Goal: Task Accomplishment & Management: Manage account settings

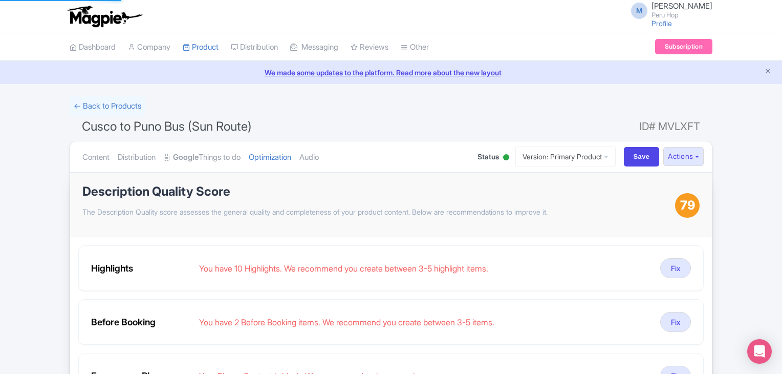
scroll to position [68, 0]
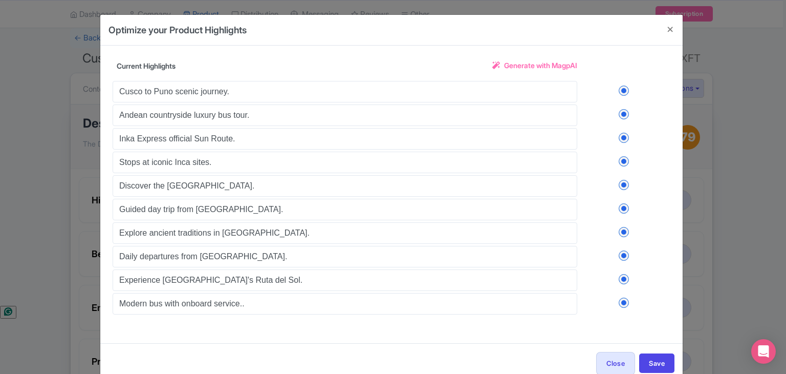
click at [624, 297] on label at bounding box center [623, 302] width 93 height 10
click at [0, 0] on input "checkbox" at bounding box center [0, 0] width 0 height 0
click at [623, 274] on label at bounding box center [623, 279] width 93 height 10
click at [0, 0] on input "checkbox" at bounding box center [0, 0] width 0 height 0
click at [624, 251] on label at bounding box center [623, 255] width 93 height 10
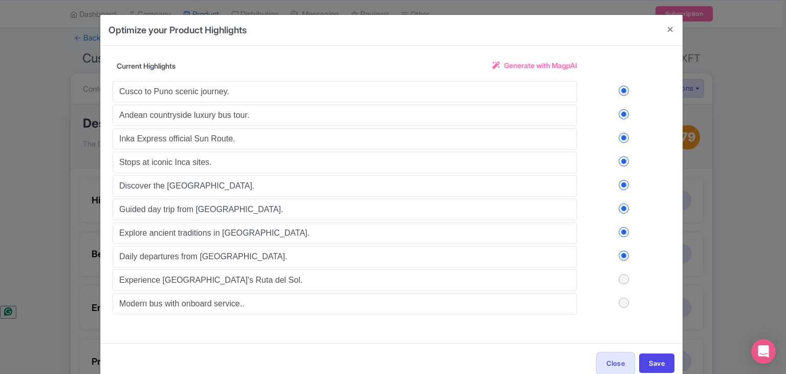
click at [0, 0] on input "checkbox" at bounding box center [0, 0] width 0 height 0
click at [622, 230] on label at bounding box center [623, 232] width 93 height 10
click at [0, 0] on input "checkbox" at bounding box center [0, 0] width 0 height 0
click at [623, 206] on label at bounding box center [623, 208] width 93 height 10
click at [0, 0] on input "checkbox" at bounding box center [0, 0] width 0 height 0
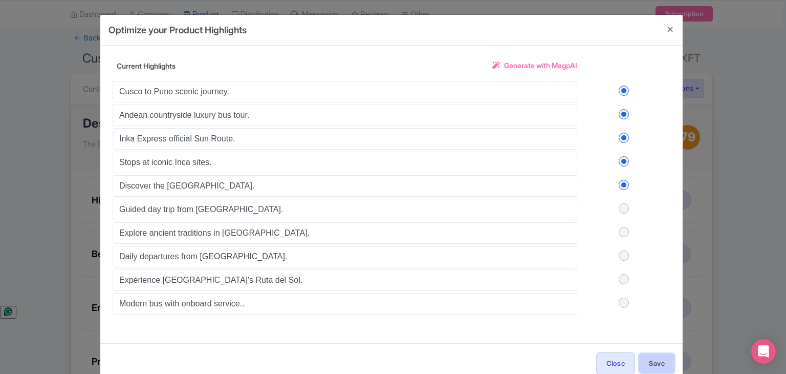
click at [649, 355] on button "Save" at bounding box center [656, 362] width 35 height 19
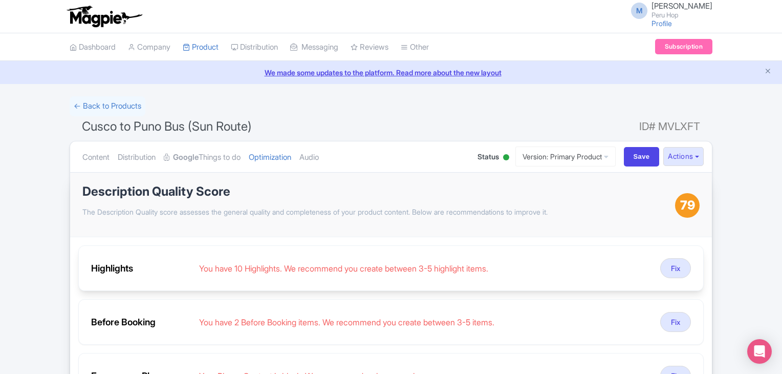
scroll to position [0, 0]
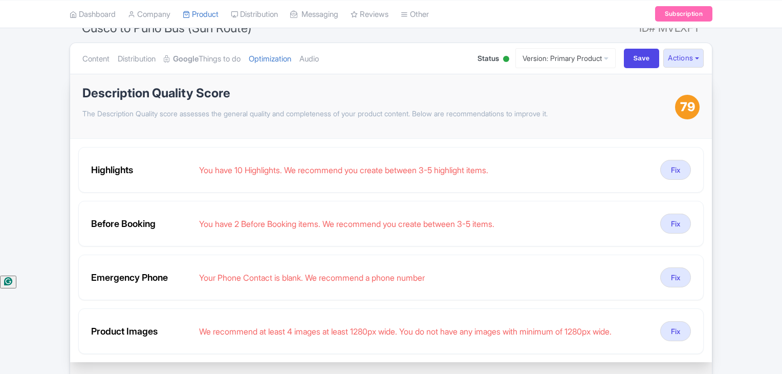
scroll to position [119, 0]
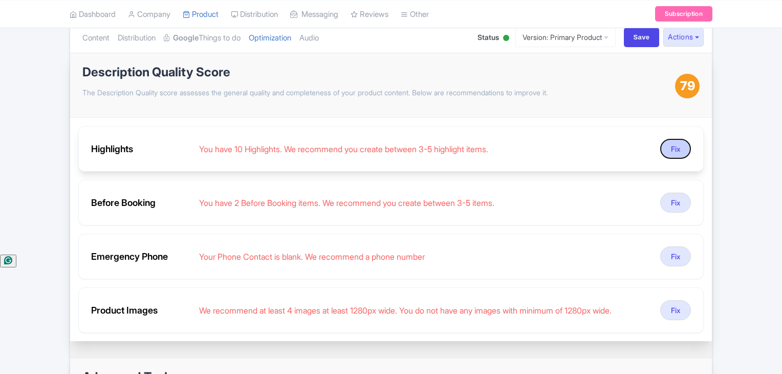
click at [671, 154] on button "Fix" at bounding box center [675, 149] width 31 height 20
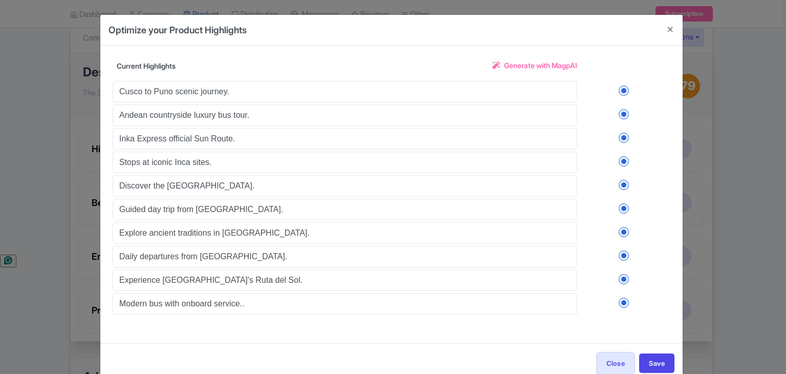
click at [622, 297] on label at bounding box center [623, 302] width 93 height 10
click at [0, 0] on input "checkbox" at bounding box center [0, 0] width 0 height 0
click at [624, 274] on label at bounding box center [623, 279] width 93 height 10
click at [0, 0] on input "checkbox" at bounding box center [0, 0] width 0 height 0
click at [624, 252] on label at bounding box center [623, 255] width 93 height 10
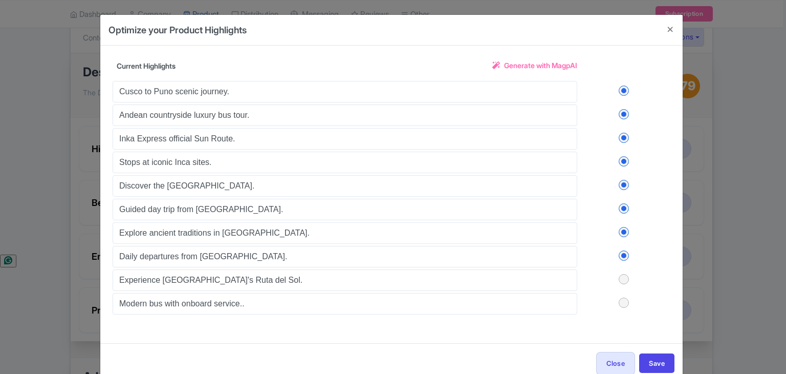
click at [0, 0] on input "checkbox" at bounding box center [0, 0] width 0 height 0
click at [627, 234] on label at bounding box center [623, 232] width 93 height 10
click at [0, 0] on input "checkbox" at bounding box center [0, 0] width 0 height 0
click at [619, 213] on div "Cusco to Puno scenic journey. Andean countryside luxury bus tour. Inka Express …" at bounding box center [392, 196] width 558 height 235
click at [619, 205] on label at bounding box center [623, 208] width 93 height 10
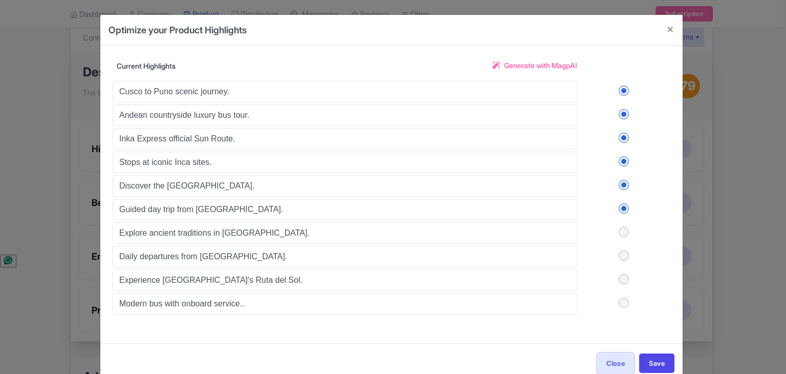
click at [0, 0] on input "checkbox" at bounding box center [0, 0] width 0 height 0
click at [657, 355] on button "Save" at bounding box center [656, 362] width 35 height 19
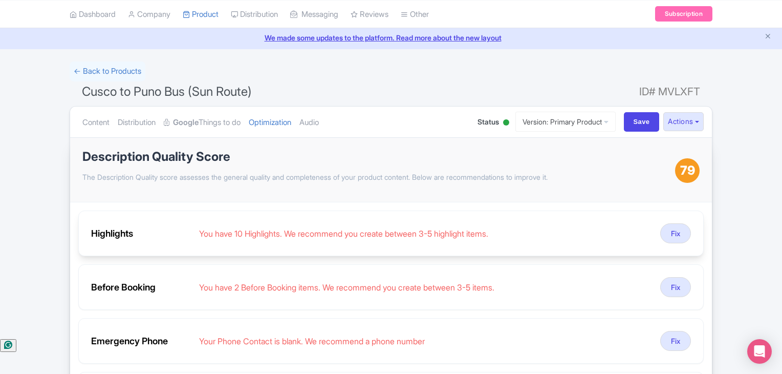
scroll to position [35, 0]
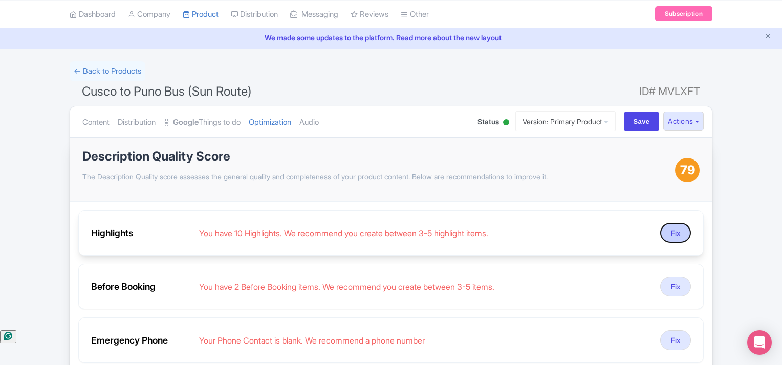
click at [672, 233] on button "Fix" at bounding box center [675, 233] width 31 height 20
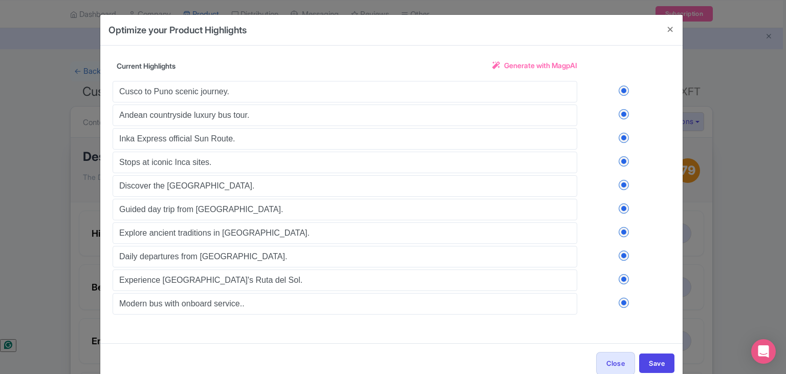
drag, startPoint x: 624, startPoint y: 305, endPoint x: 625, endPoint y: 295, distance: 9.7
click at [624, 306] on div "Cusco to Puno scenic journey. Andean countryside luxury bus tour. Inka Express …" at bounding box center [392, 196] width 558 height 235
click at [625, 297] on label at bounding box center [623, 302] width 93 height 10
click at [0, 0] on input "checkbox" at bounding box center [0, 0] width 0 height 0
click at [628, 274] on label at bounding box center [623, 279] width 93 height 10
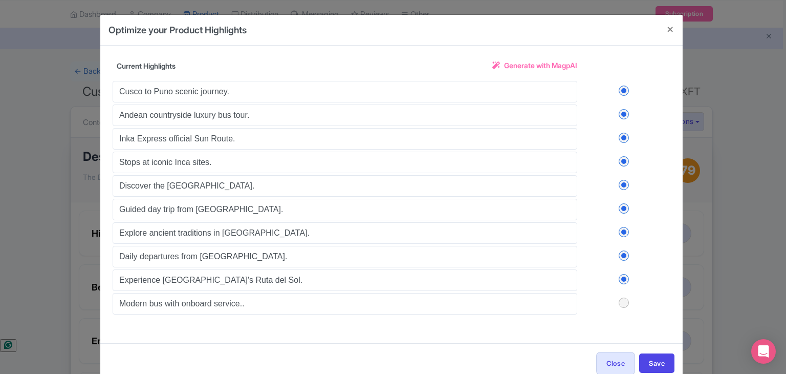
click at [0, 0] on input "checkbox" at bounding box center [0, 0] width 0 height 0
click at [623, 255] on label at bounding box center [623, 255] width 93 height 10
click at [0, 0] on input "checkbox" at bounding box center [0, 0] width 0 height 0
click at [622, 233] on label at bounding box center [623, 232] width 93 height 10
click at [0, 0] on input "checkbox" at bounding box center [0, 0] width 0 height 0
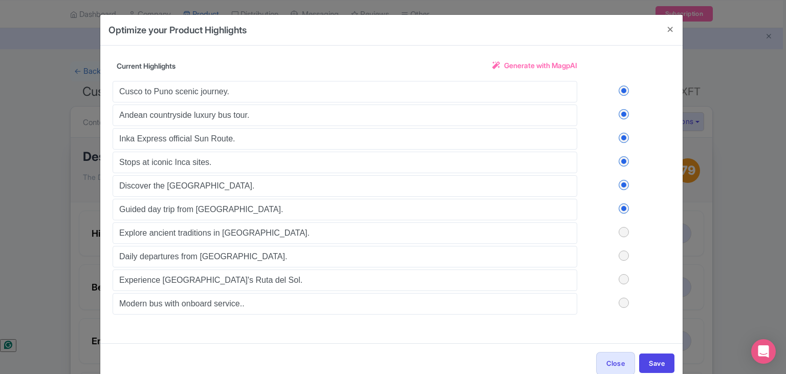
click at [619, 209] on label at bounding box center [623, 208] width 93 height 10
click at [0, 0] on input "checkbox" at bounding box center [0, 0] width 0 height 0
click at [653, 354] on button "Save" at bounding box center [656, 362] width 35 height 19
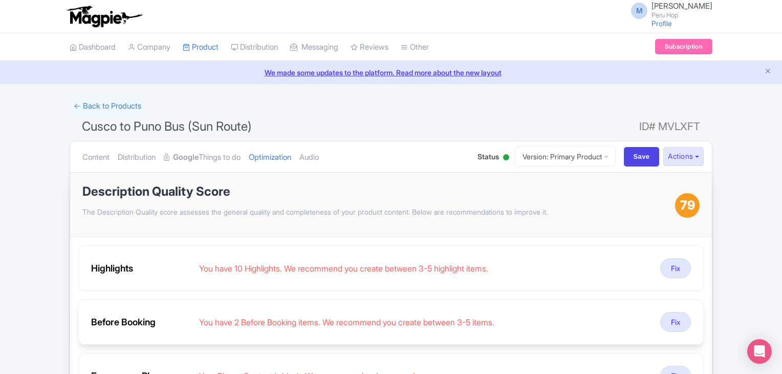
scroll to position [35, 0]
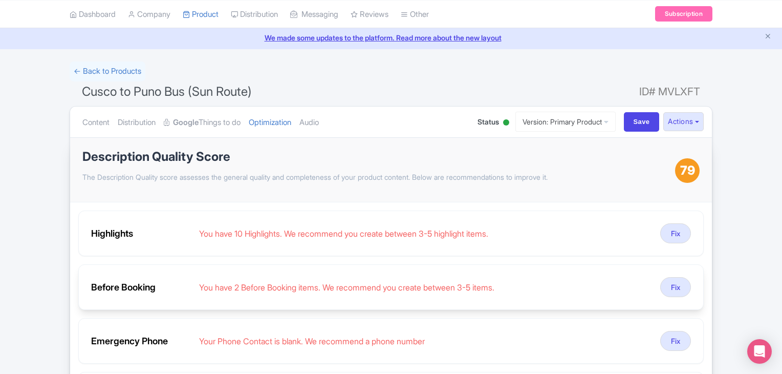
click at [678, 269] on div "Before Booking You have 2 Before Booking items. We recommend you create between…" at bounding box center [390, 287] width 625 height 46
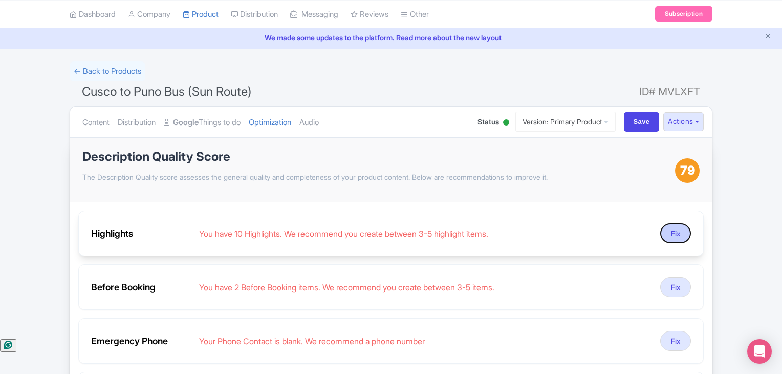
click at [677, 237] on button "Fix" at bounding box center [675, 233] width 31 height 20
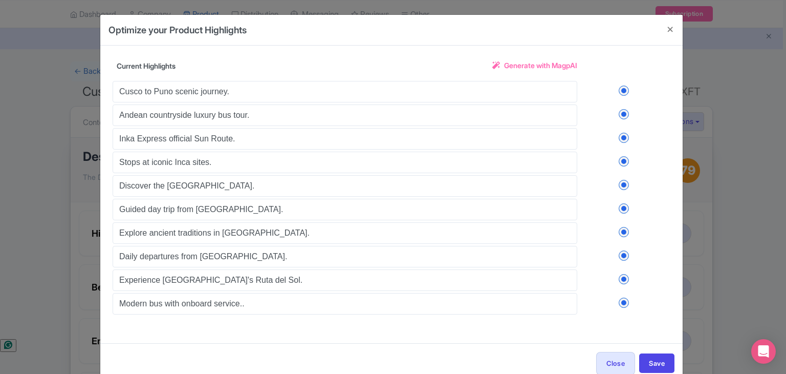
click at [622, 297] on label at bounding box center [623, 302] width 93 height 10
click at [0, 0] on input "checkbox" at bounding box center [0, 0] width 0 height 0
click at [624, 274] on label at bounding box center [623, 279] width 93 height 10
click at [0, 0] on input "checkbox" at bounding box center [0, 0] width 0 height 0
click at [625, 254] on label at bounding box center [623, 255] width 93 height 10
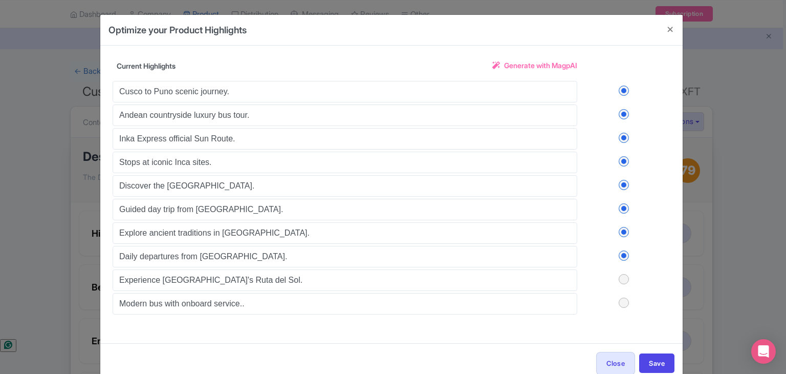
click at [0, 0] on input "checkbox" at bounding box center [0, 0] width 0 height 0
click at [620, 232] on label at bounding box center [623, 232] width 93 height 10
click at [0, 0] on input "checkbox" at bounding box center [0, 0] width 0 height 0
click at [623, 205] on label at bounding box center [623, 208] width 93 height 10
click at [0, 0] on input "checkbox" at bounding box center [0, 0] width 0 height 0
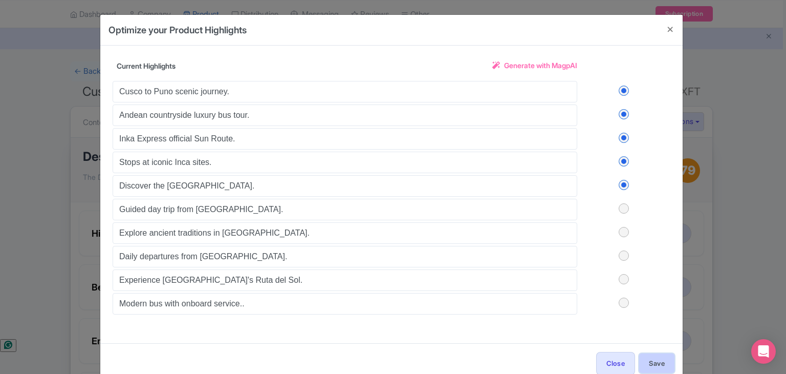
click at [657, 367] on button "Save" at bounding box center [656, 362] width 35 height 19
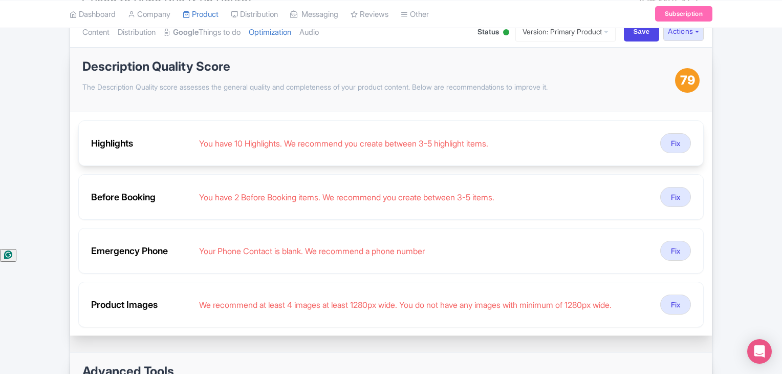
scroll to position [52, 0]
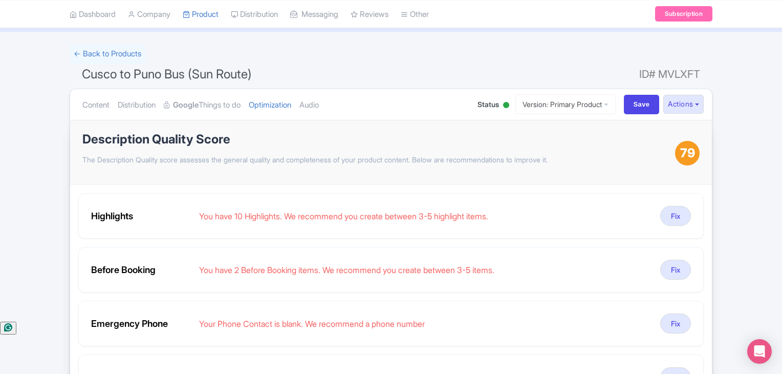
click at [686, 163] on div "79" at bounding box center [687, 153] width 25 height 25
click at [683, 159] on span "79" at bounding box center [687, 153] width 15 height 18
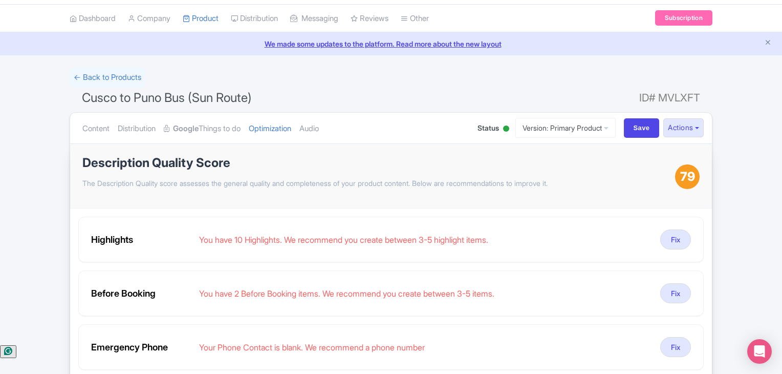
scroll to position [0, 0]
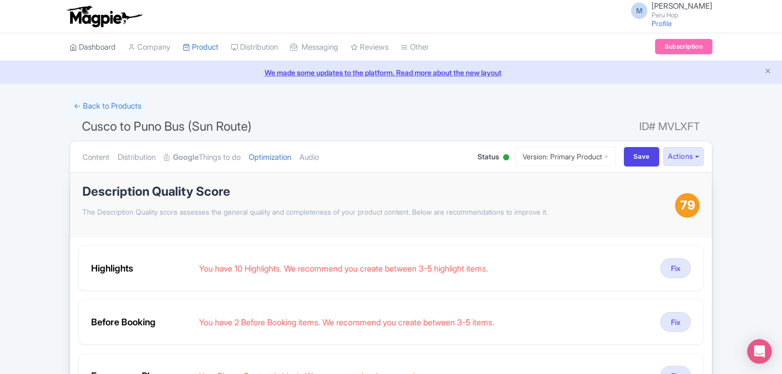
click at [112, 50] on link "Dashboard" at bounding box center [93, 47] width 46 height 28
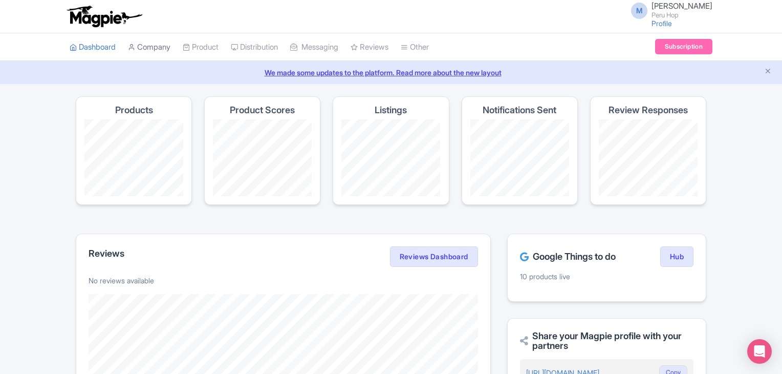
click at [153, 38] on link "Company" at bounding box center [149, 47] width 42 height 28
click at [207, 49] on link "Product" at bounding box center [201, 47] width 36 height 28
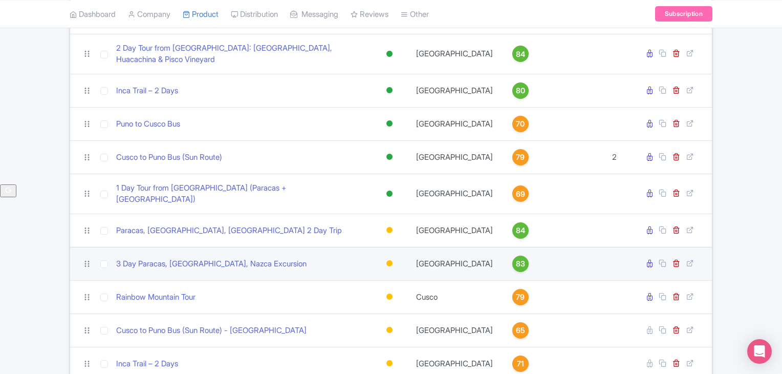
scroll to position [225, 0]
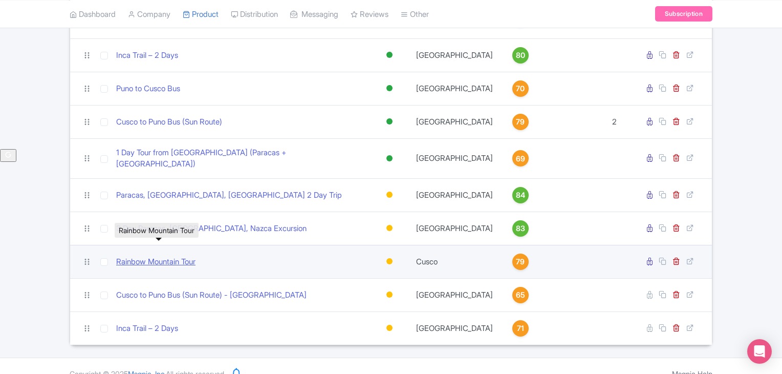
click at [161, 256] on link "Rainbow Mountain Tour" at bounding box center [155, 262] width 79 height 12
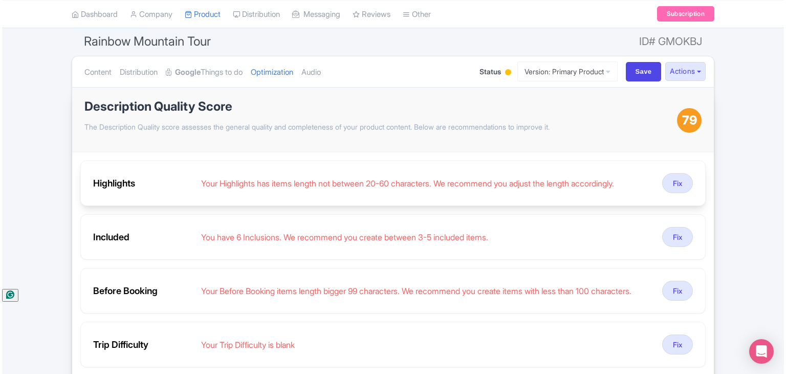
scroll to position [85, 0]
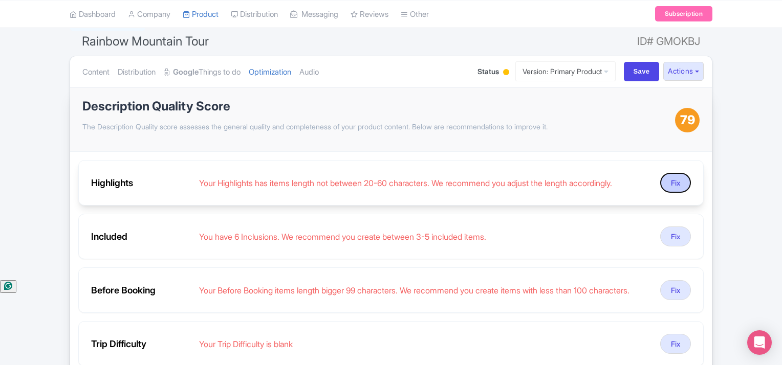
click at [686, 181] on button "Fix" at bounding box center [675, 183] width 31 height 20
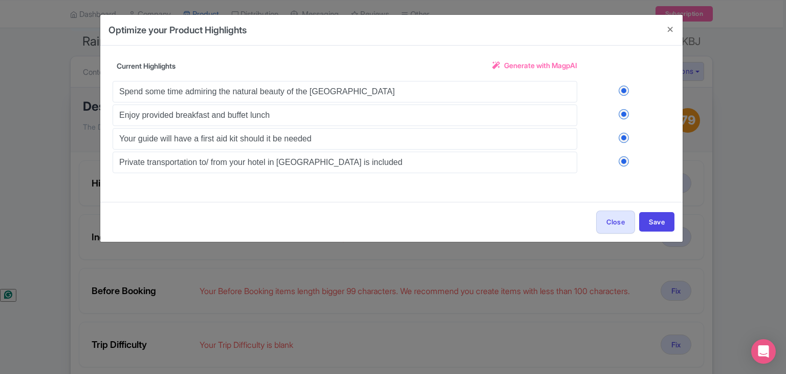
click at [548, 63] on span "Generate with MagpAI" at bounding box center [540, 65] width 73 height 11
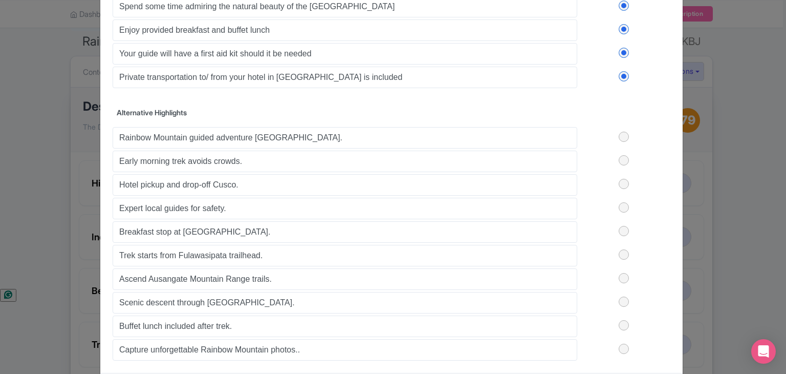
click at [626, 133] on label at bounding box center [623, 137] width 93 height 10
click at [0, 0] on input "checkbox" at bounding box center [0, 0] width 0 height 0
click at [629, 158] on label at bounding box center [623, 160] width 93 height 10
click at [0, 0] on input "checkbox" at bounding box center [0, 0] width 0 height 0
click at [626, 181] on label at bounding box center [623, 184] width 93 height 10
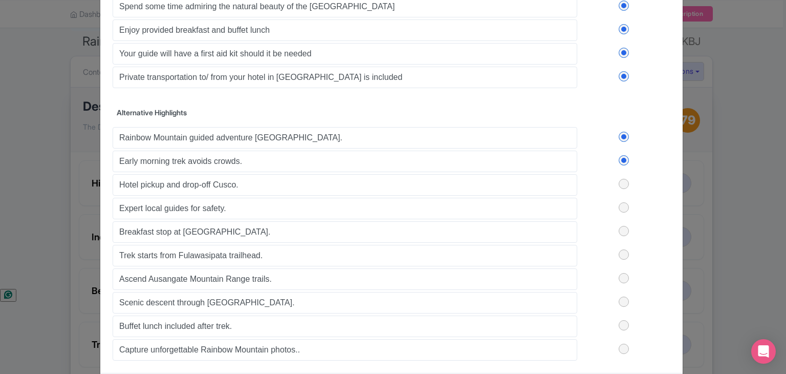
click at [0, 0] on input "checkbox" at bounding box center [0, 0] width 0 height 0
click at [623, 203] on label at bounding box center [623, 207] width 93 height 10
click at [0, 0] on input "checkbox" at bounding box center [0, 0] width 0 height 0
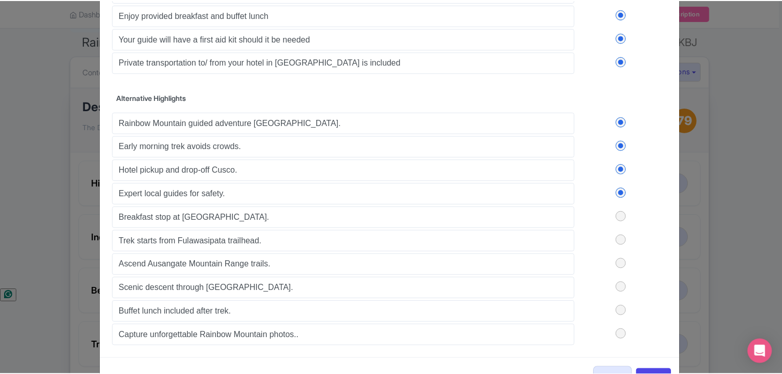
scroll to position [102, 0]
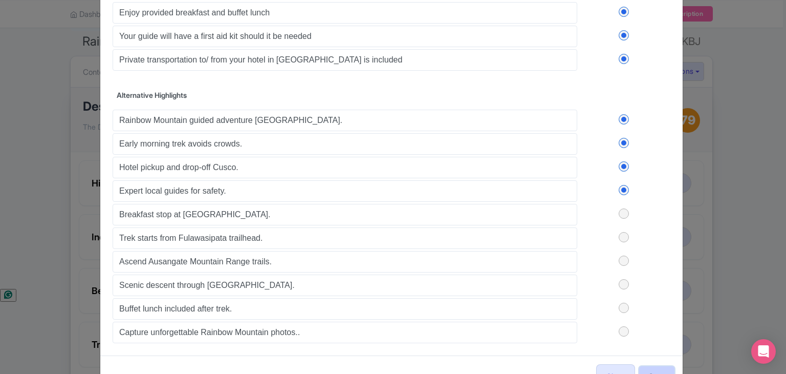
click at [653, 369] on button "Save" at bounding box center [656, 375] width 35 height 19
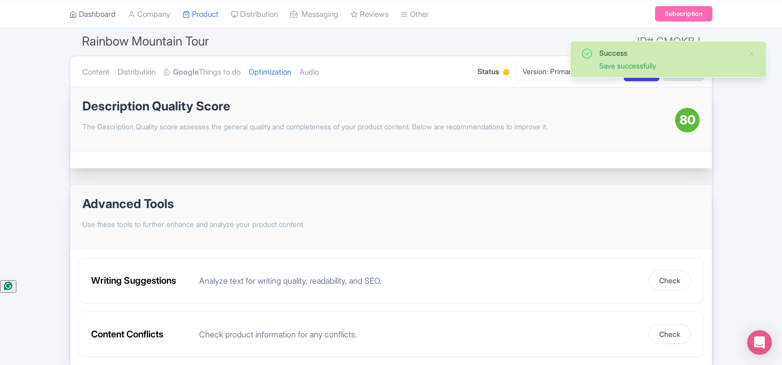
click at [86, 9] on link "Dashboard" at bounding box center [93, 14] width 46 height 28
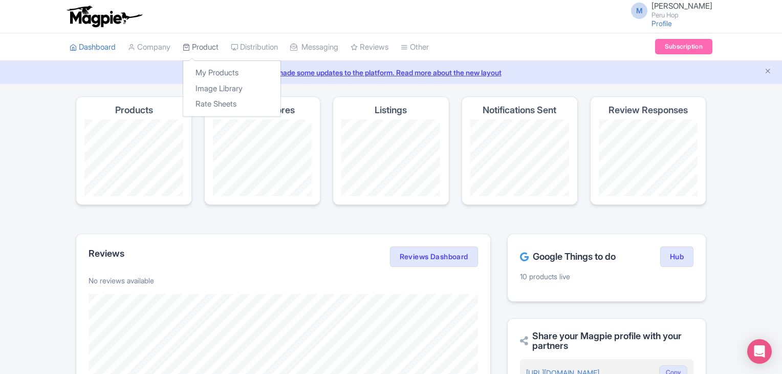
click at [199, 50] on link "Product" at bounding box center [201, 47] width 36 height 28
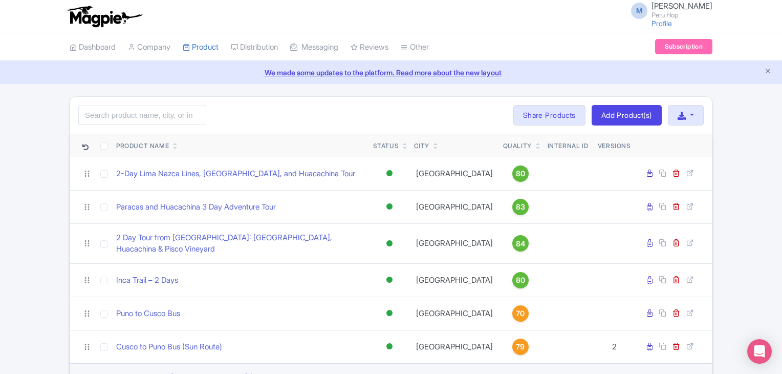
scroll to position [225, 0]
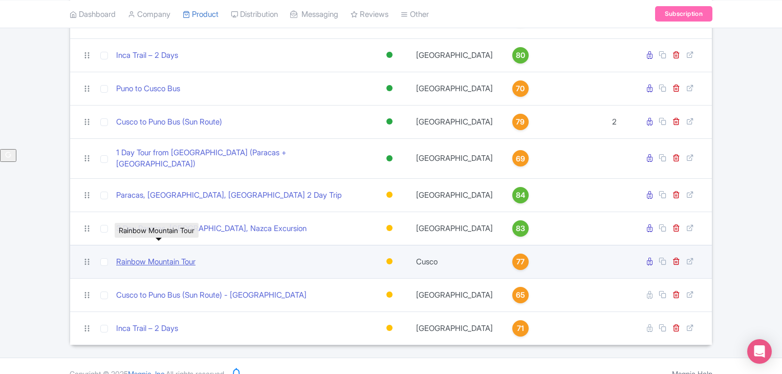
click at [176, 256] on link "Rainbow Mountain Tour" at bounding box center [155, 262] width 79 height 12
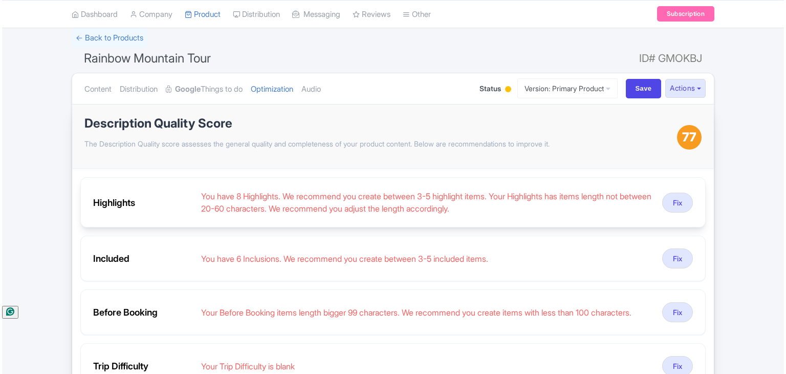
scroll to position [68, 0]
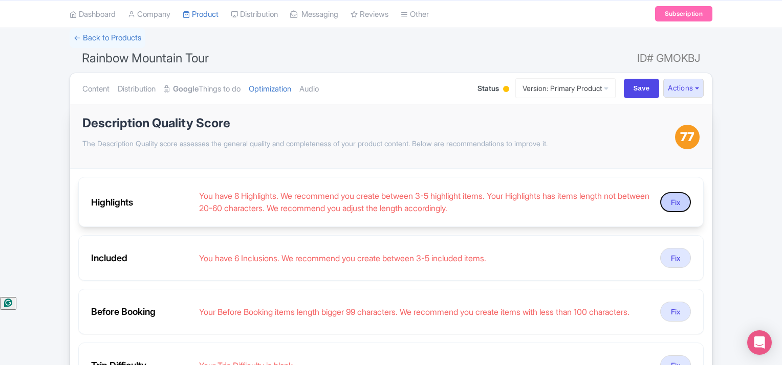
click at [684, 205] on button "Fix" at bounding box center [675, 202] width 31 height 20
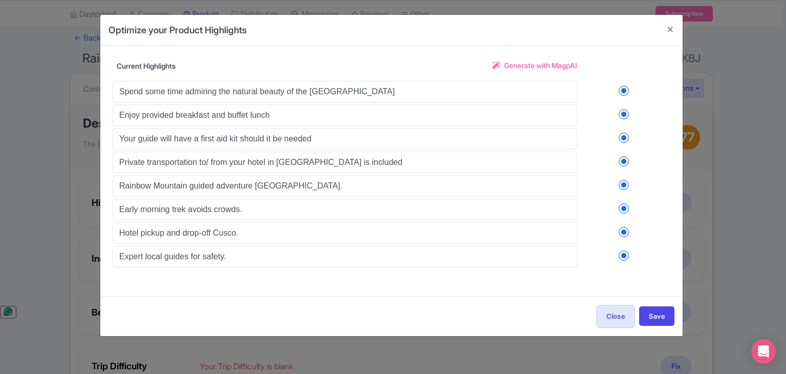
click at [552, 68] on span "Generate with MagpAI" at bounding box center [540, 65] width 73 height 11
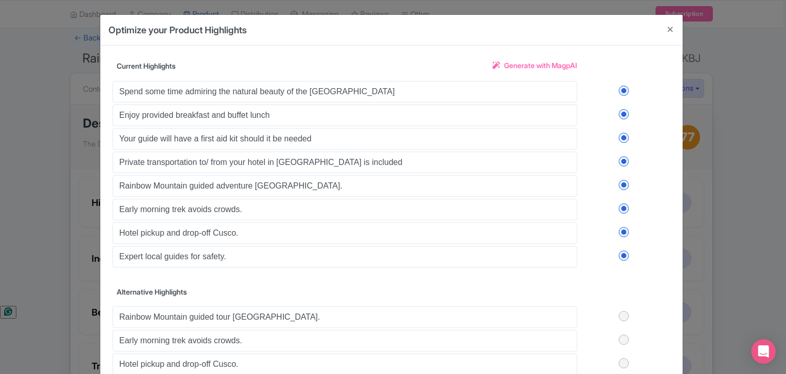
click at [624, 254] on label at bounding box center [623, 255] width 93 height 10
click at [0, 0] on input "checkbox" at bounding box center [0, 0] width 0 height 0
click at [624, 229] on label at bounding box center [623, 232] width 93 height 10
click at [0, 0] on input "checkbox" at bounding box center [0, 0] width 0 height 0
click at [623, 205] on label at bounding box center [623, 208] width 93 height 10
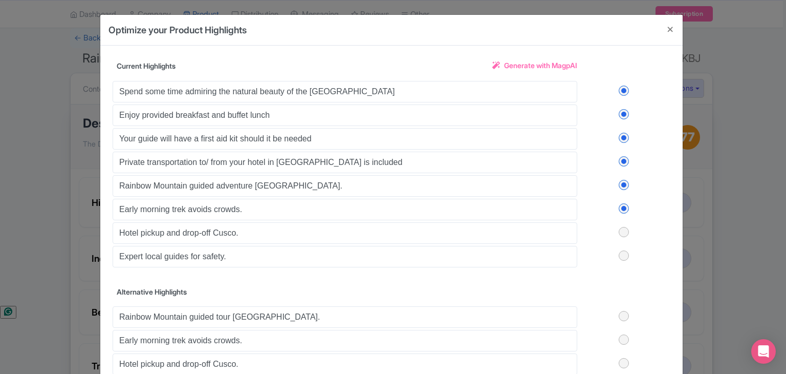
click at [0, 0] on input "checkbox" at bounding box center [0, 0] width 0 height 0
click at [622, 183] on label at bounding box center [623, 185] width 93 height 10
click at [0, 0] on input "checkbox" at bounding box center [0, 0] width 0 height 0
click at [620, 187] on label at bounding box center [623, 185] width 93 height 10
click at [0, 0] on input "checkbox" at bounding box center [0, 0] width 0 height 0
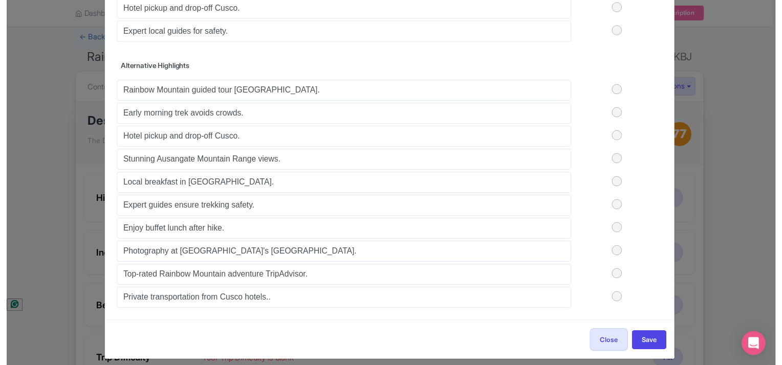
scroll to position [229, 0]
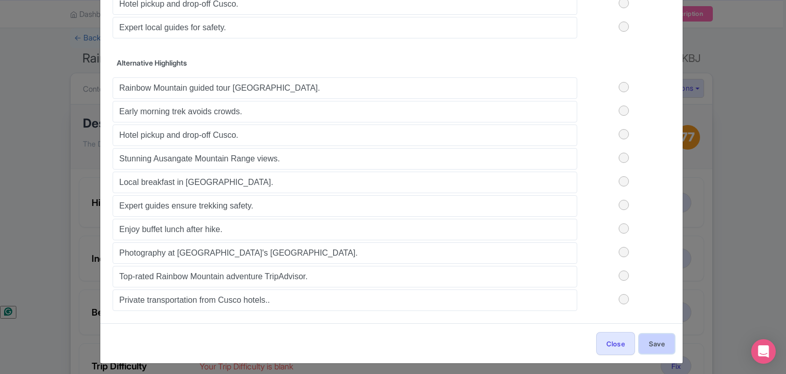
click at [654, 336] on button "Save" at bounding box center [656, 343] width 35 height 19
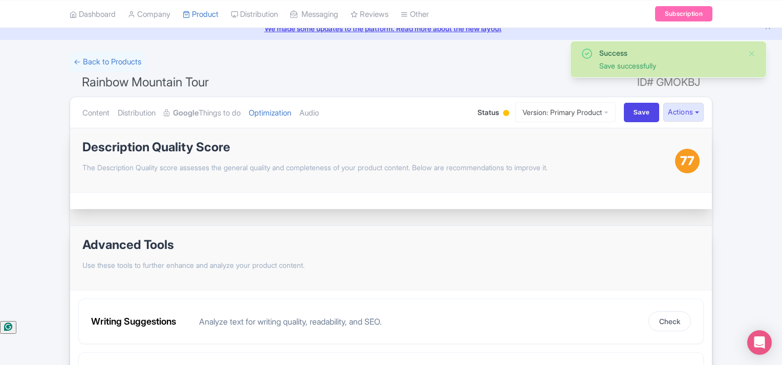
scroll to position [0, 0]
